Goal: Information Seeking & Learning: Learn about a topic

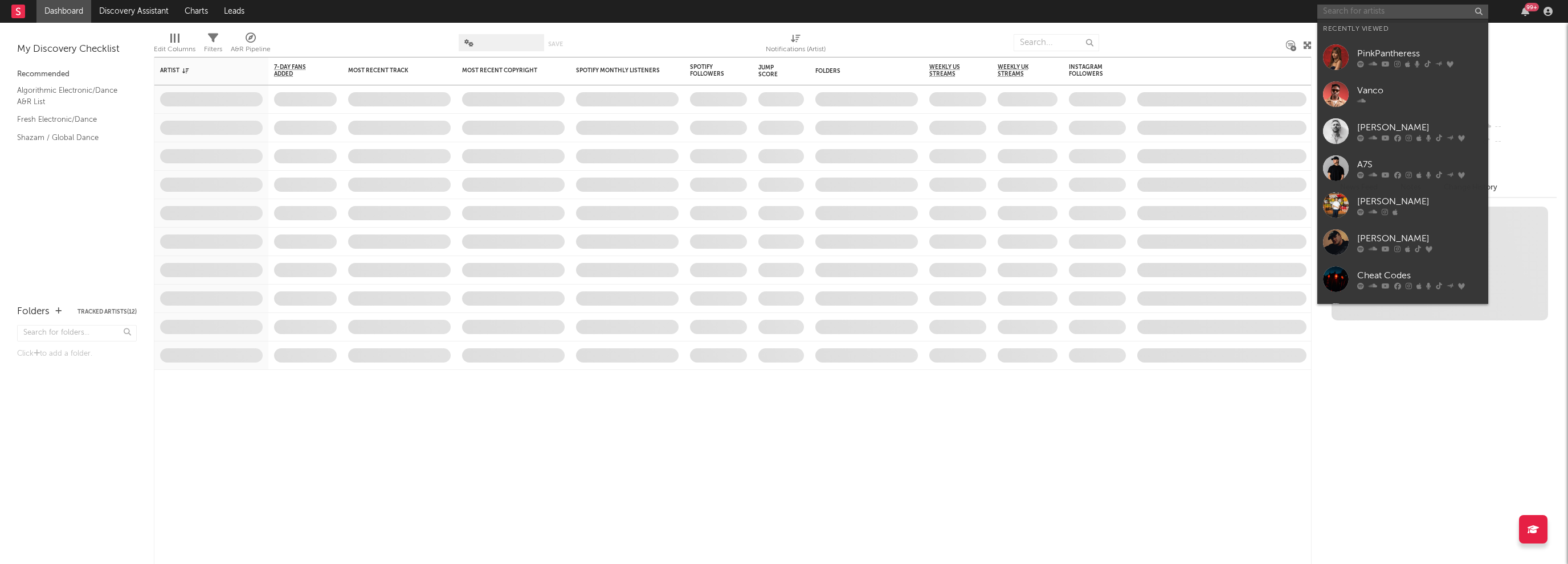
click at [1359, 7] on input "text" at bounding box center [1402, 12] width 170 height 15
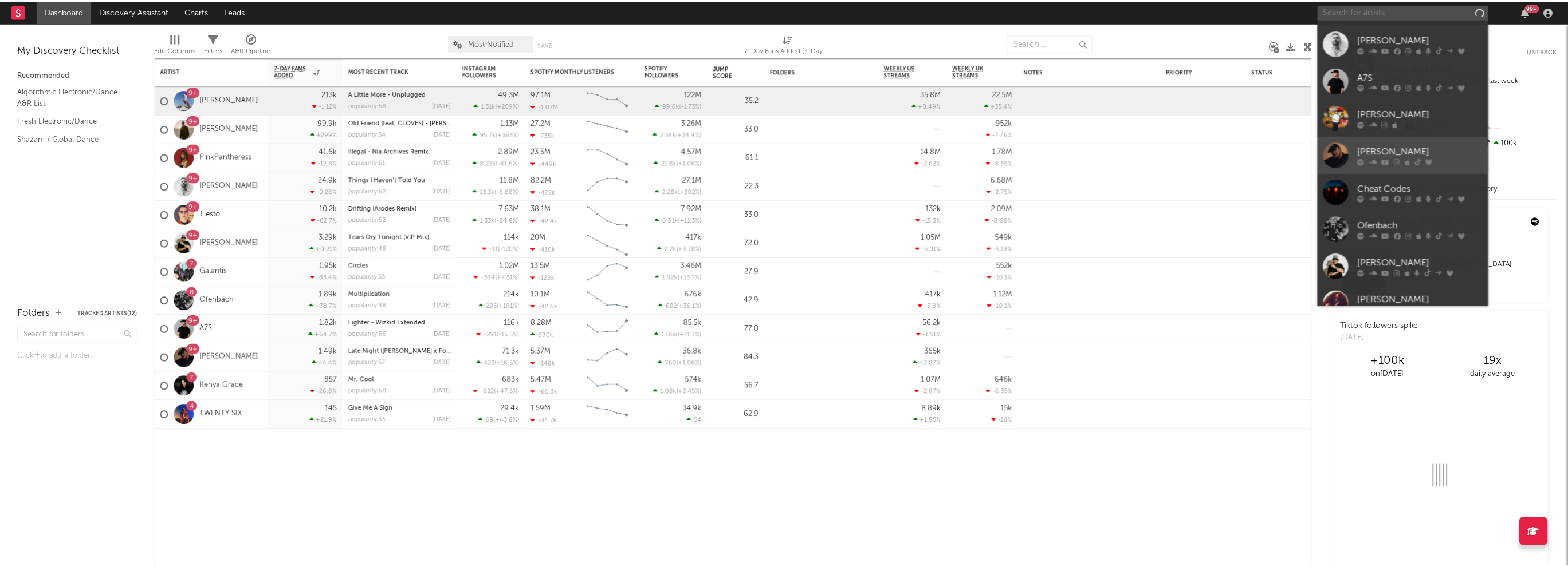
scroll to position [106, 0]
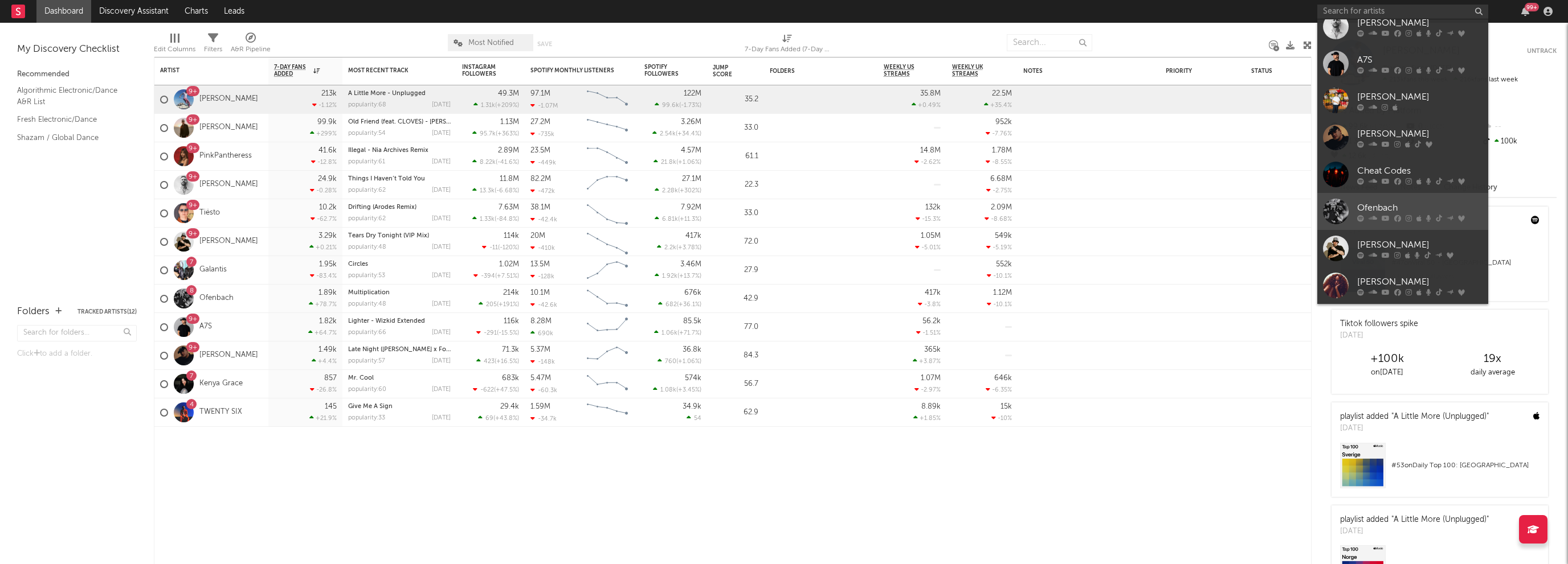
click at [1385, 203] on div "Ofenbach" at bounding box center [1419, 208] width 125 height 14
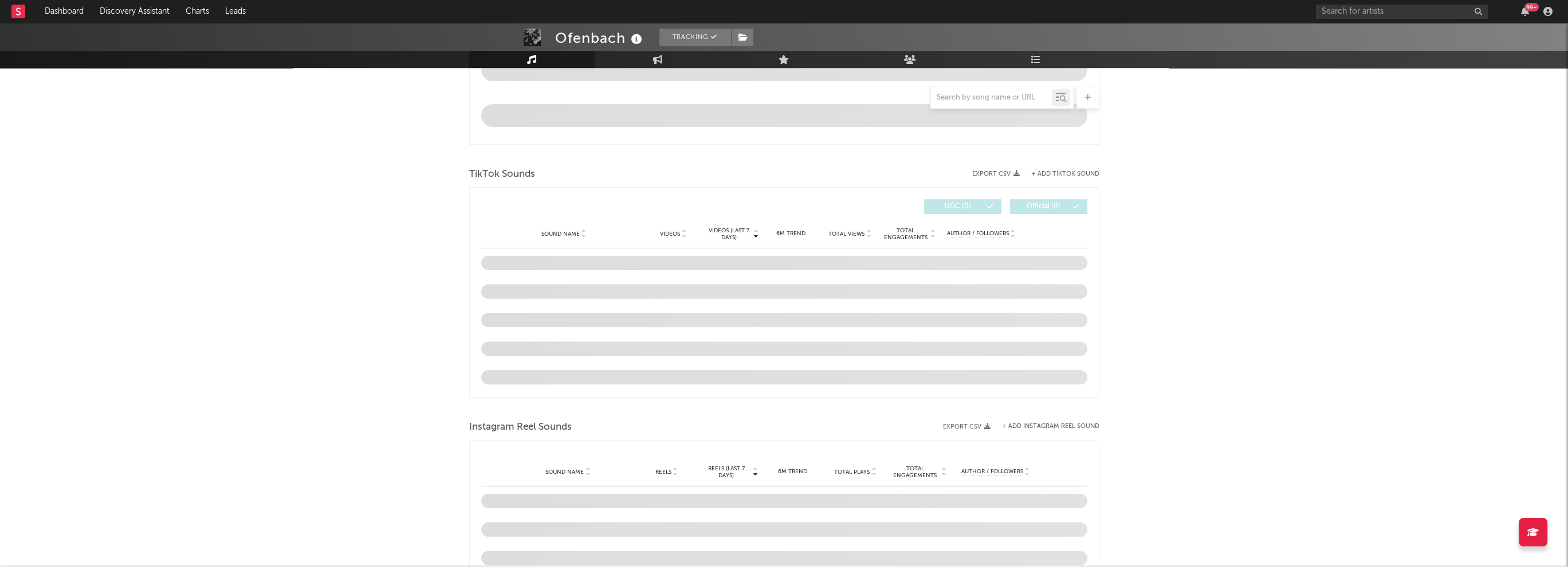
scroll to position [572, 0]
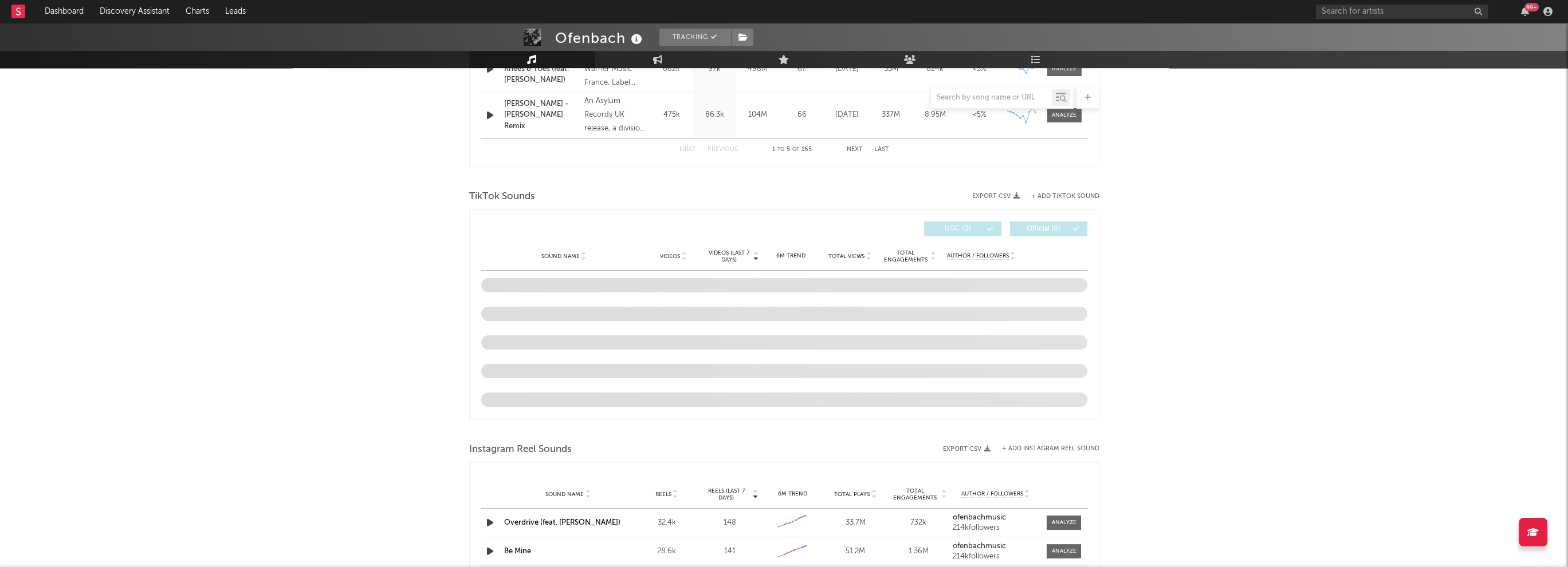
select select "6m"
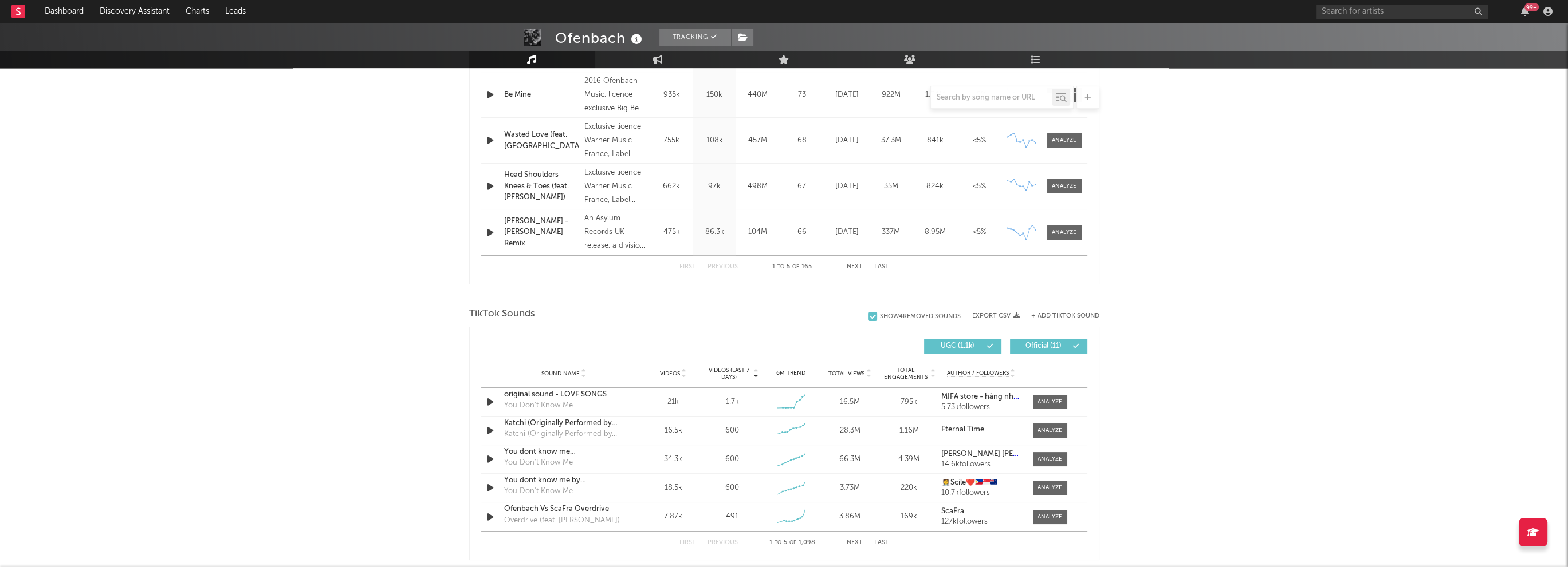
scroll to position [687, 0]
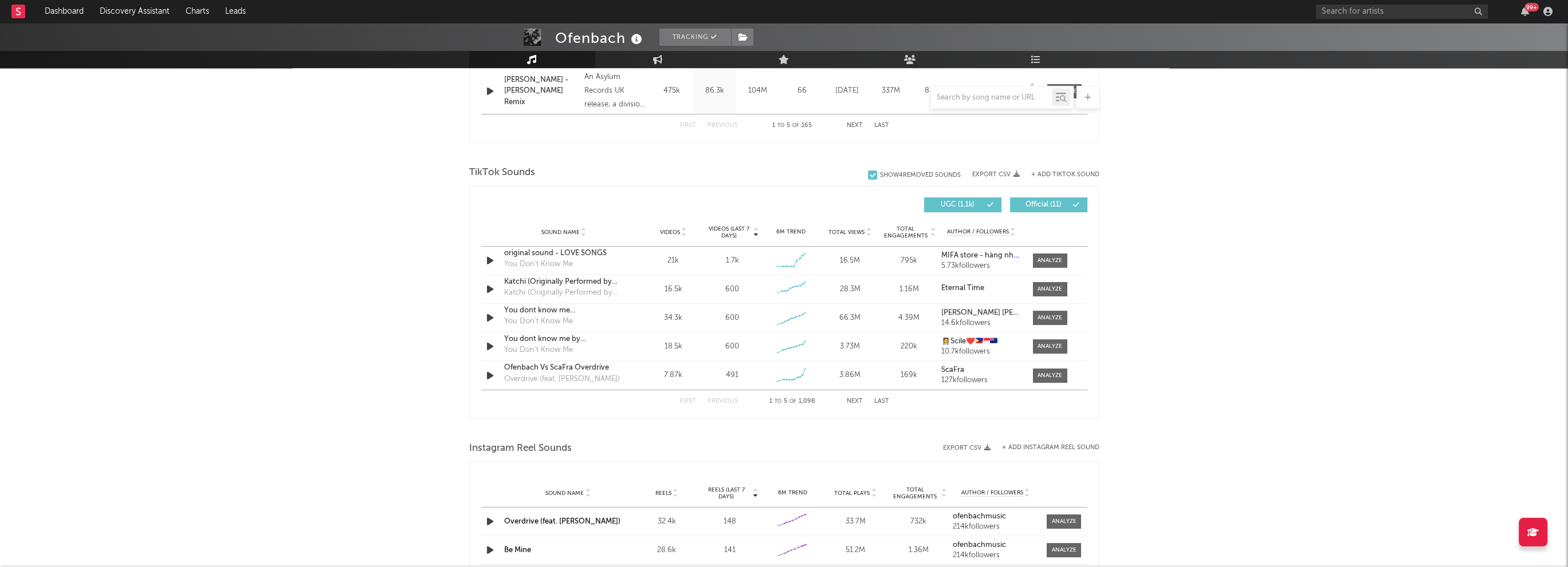
click at [848, 401] on button "Next" at bounding box center [855, 401] width 16 height 6
click at [851, 401] on button "Next" at bounding box center [855, 401] width 16 height 6
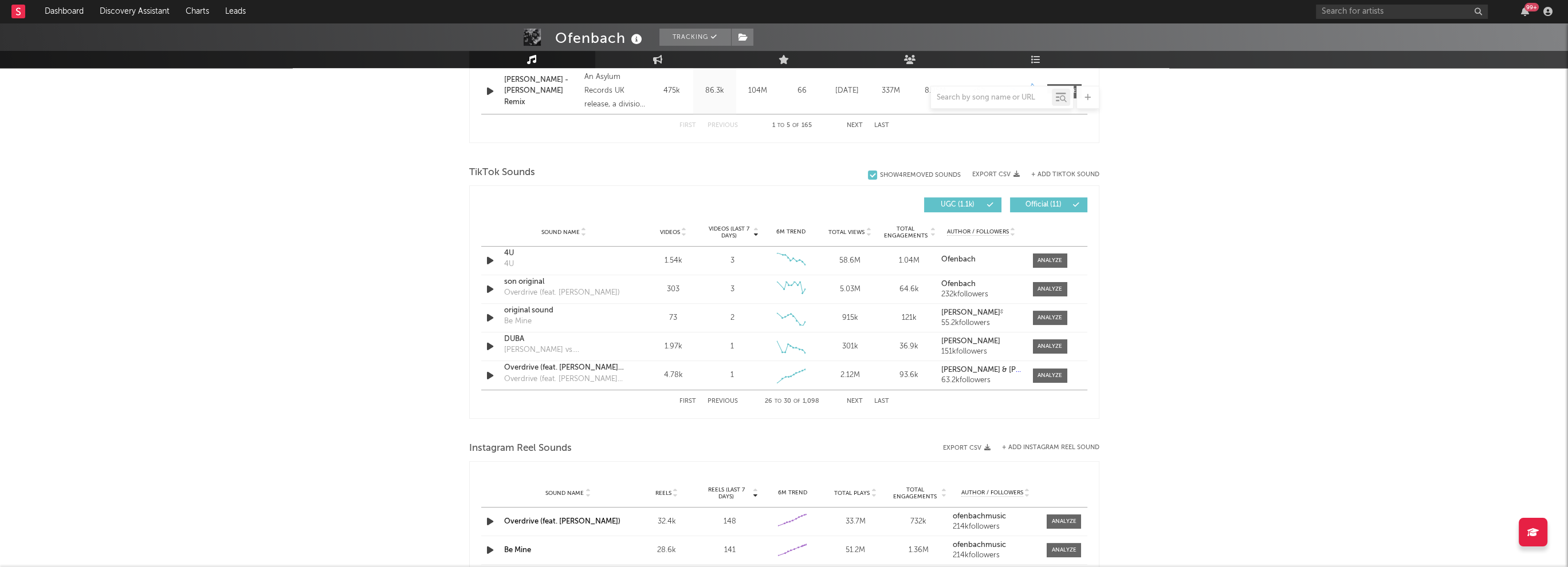
click at [851, 401] on button "Next" at bounding box center [855, 401] width 16 height 6
click at [688, 403] on button "First" at bounding box center [688, 401] width 16 height 6
click at [855, 401] on button "Next" at bounding box center [855, 401] width 16 height 6
click at [850, 401] on button "Next" at bounding box center [855, 401] width 16 height 6
click at [692, 401] on button "First" at bounding box center [688, 401] width 16 height 6
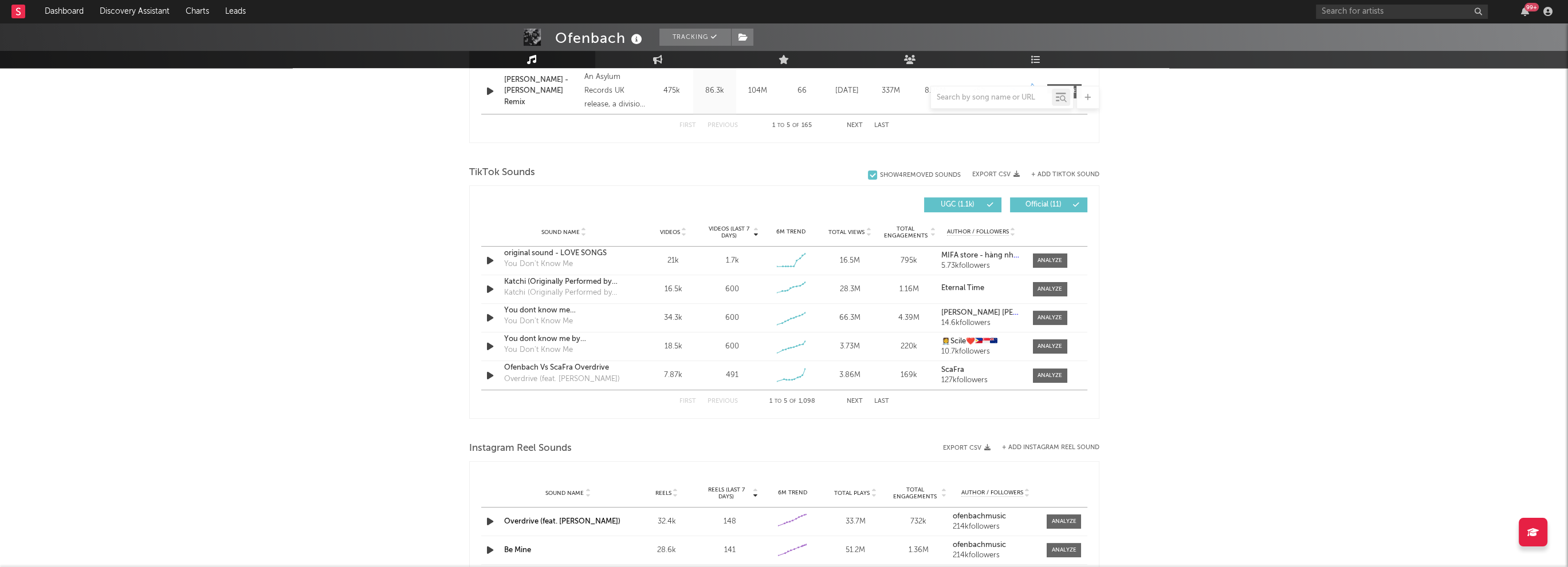
click at [850, 398] on button "Next" at bounding box center [855, 401] width 16 height 6
click at [854, 400] on button "Next" at bounding box center [855, 401] width 16 height 6
click at [853, 401] on button "Next" at bounding box center [855, 401] width 16 height 6
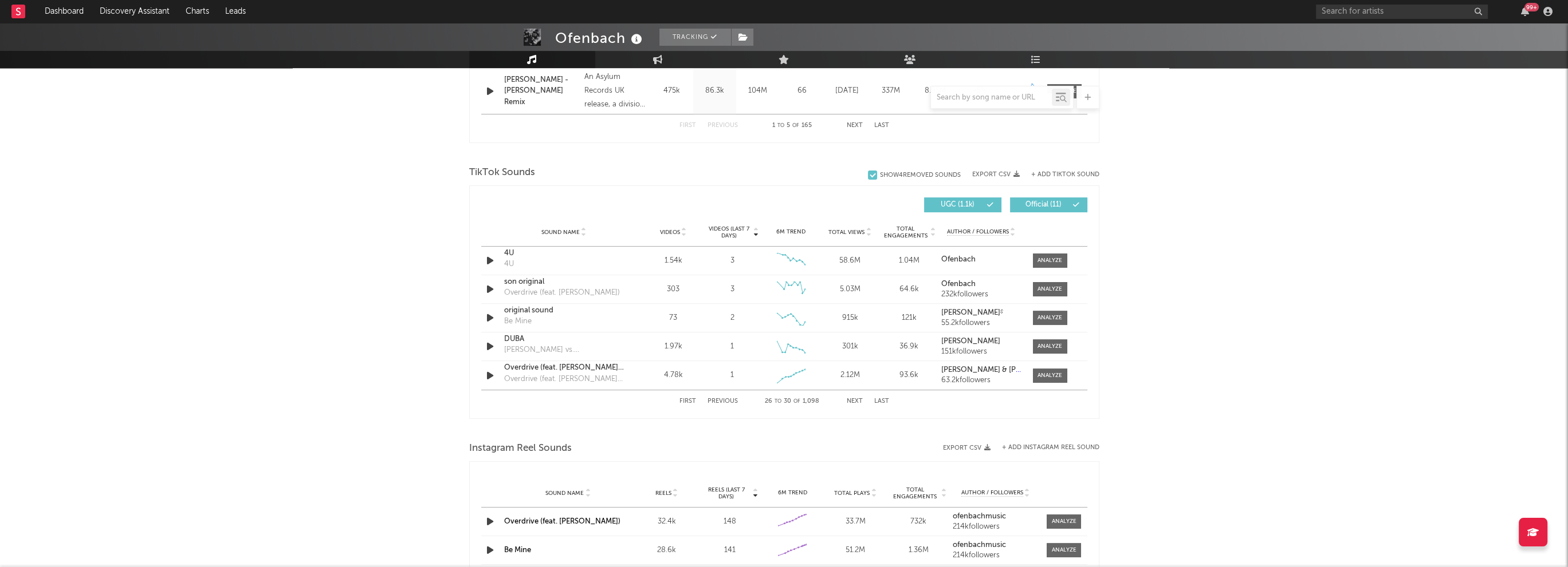
click at [853, 401] on button "Next" at bounding box center [855, 401] width 16 height 6
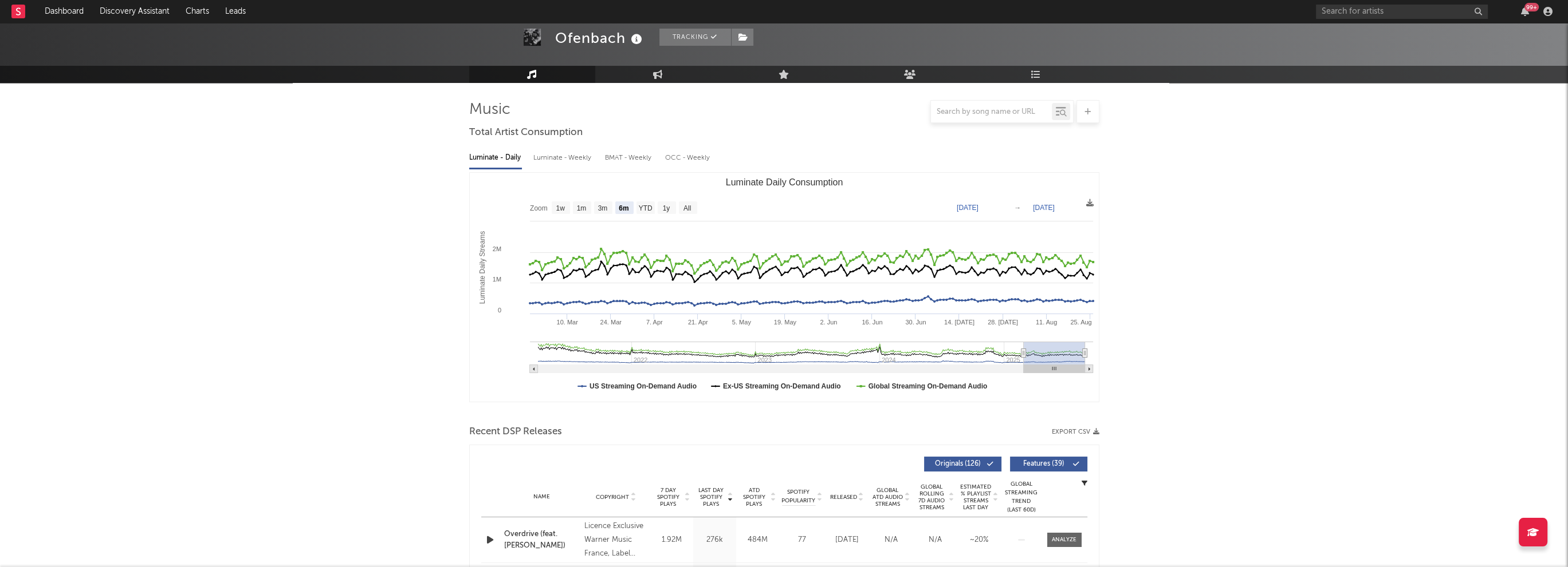
scroll to position [0, 0]
